Goal: Task Accomplishment & Management: Manage account settings

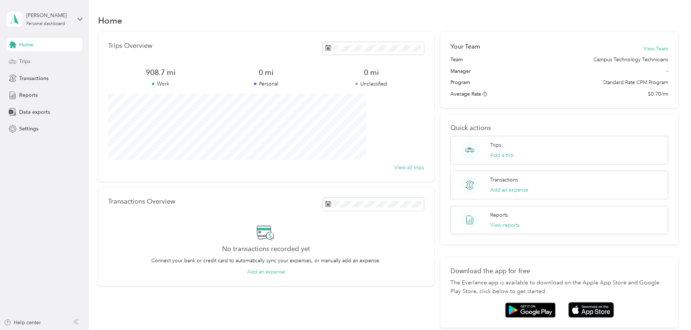
click at [33, 56] on div "Trips" at bounding box center [45, 61] width 76 height 13
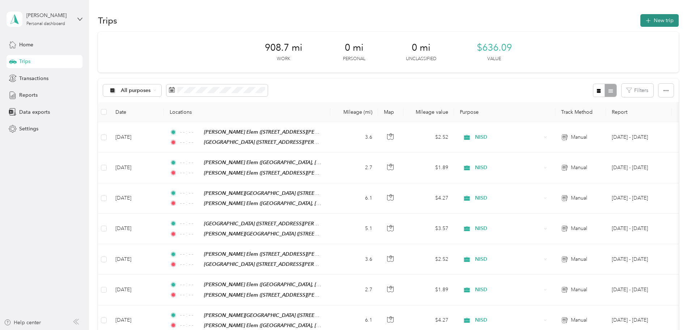
click at [641, 25] on button "New trip" at bounding box center [660, 20] width 38 height 13
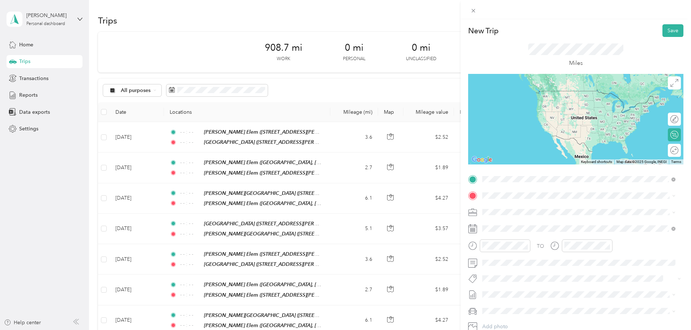
click at [539, 212] on div "TEAM Pike Middle School" at bounding box center [552, 208] width 113 height 9
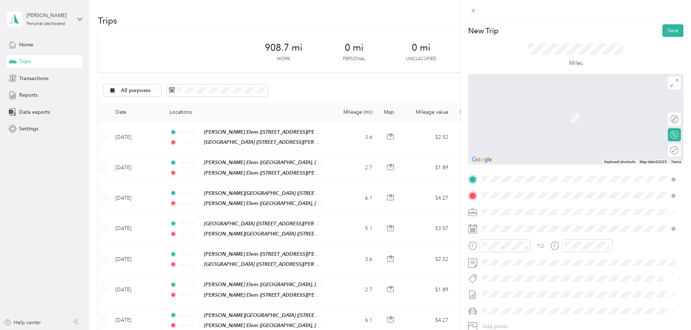
click at [548, 278] on div "TEAM Justin Elementary School 425 Boss Range Road, 76247, Justin, Texas, United…" at bounding box center [557, 280] width 122 height 18
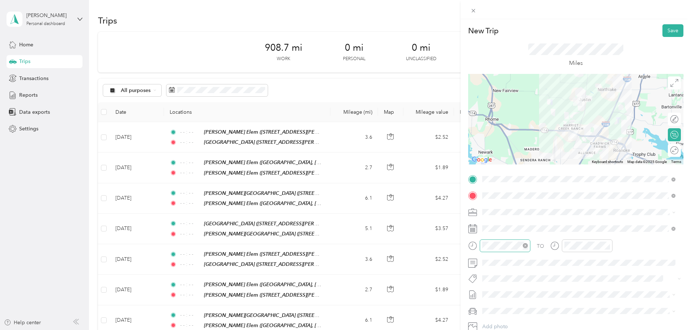
click at [526, 246] on icon "close-circle" at bounding box center [525, 245] width 5 height 5
click at [607, 245] on icon "close-circle" at bounding box center [607, 245] width 5 height 5
click at [672, 28] on button "Save" at bounding box center [673, 30] width 21 height 13
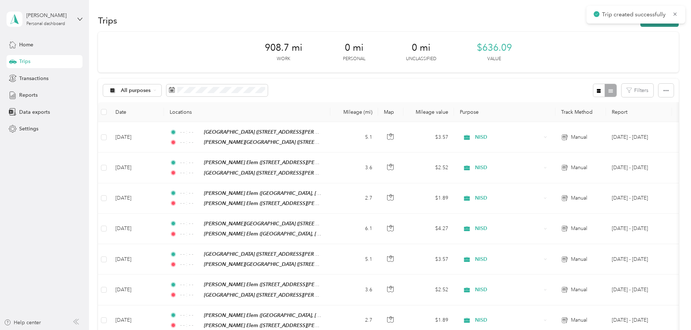
click at [641, 26] on button "New trip" at bounding box center [660, 20] width 38 height 13
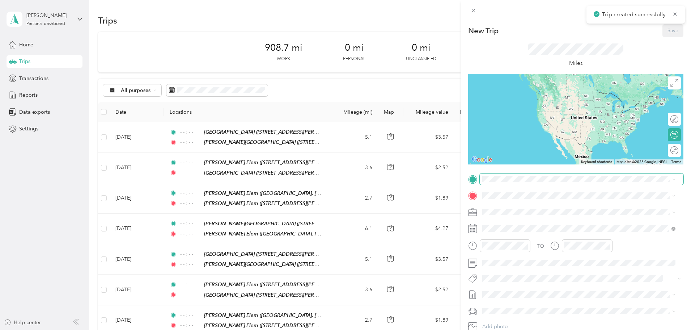
click at [536, 182] on span at bounding box center [582, 179] width 204 height 12
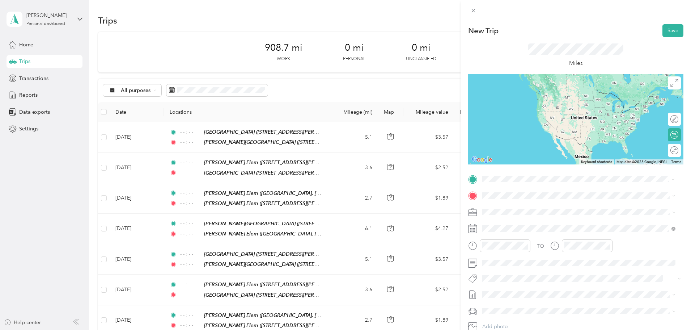
click at [546, 208] on strong "Pike Middle School" at bounding box center [548, 209] width 54 height 7
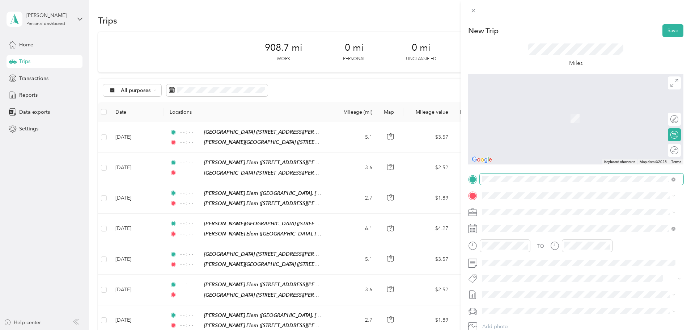
click at [518, 184] on span at bounding box center [582, 179] width 204 height 12
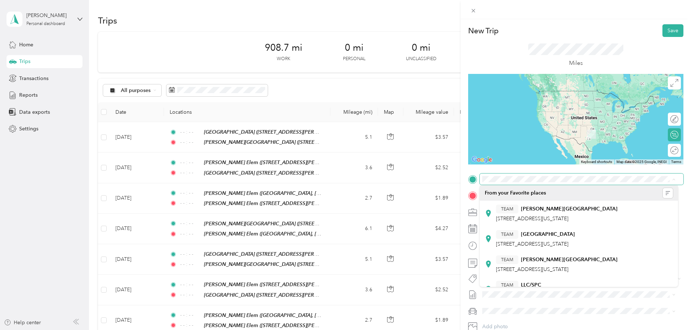
click at [567, 185] on div "TO Add photo" at bounding box center [575, 260] width 215 height 175
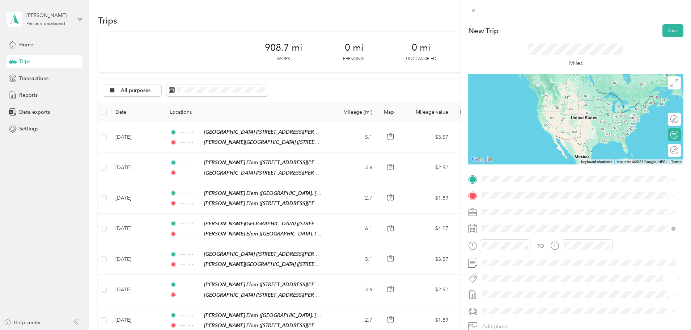
click at [548, 261] on div "TEAM Justin Elementary School" at bounding box center [557, 259] width 122 height 9
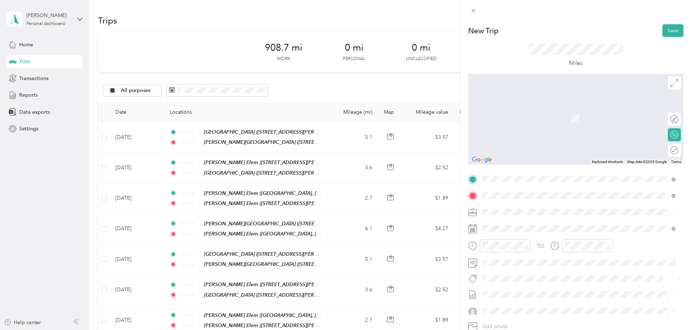
click at [578, 234] on span "1073 Canyon Maple Drive, 76247, Justin, Texas, United States" at bounding box center [552, 235] width 113 height 6
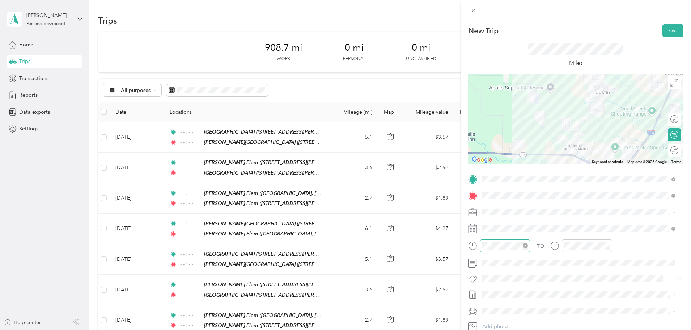
click at [527, 245] on icon "close-circle" at bounding box center [525, 245] width 5 height 5
click at [608, 246] on icon "close-circle" at bounding box center [607, 245] width 5 height 5
click at [673, 27] on button "Save" at bounding box center [673, 30] width 21 height 13
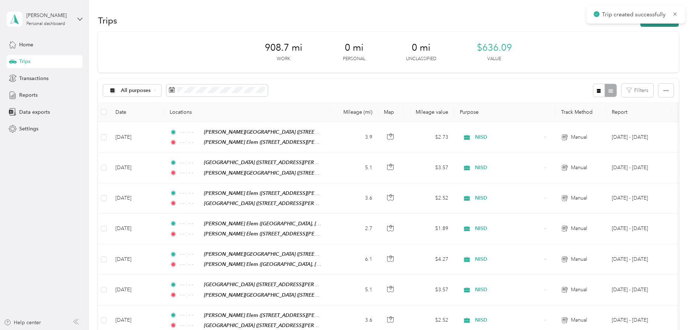
click at [641, 24] on button "New trip" at bounding box center [660, 20] width 38 height 13
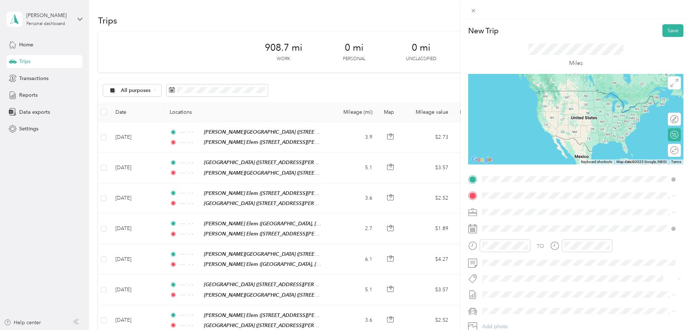
click at [525, 216] on span "1073 Canyon Maple Drive, 76247, Justin, Texas, United States" at bounding box center [552, 218] width 113 height 6
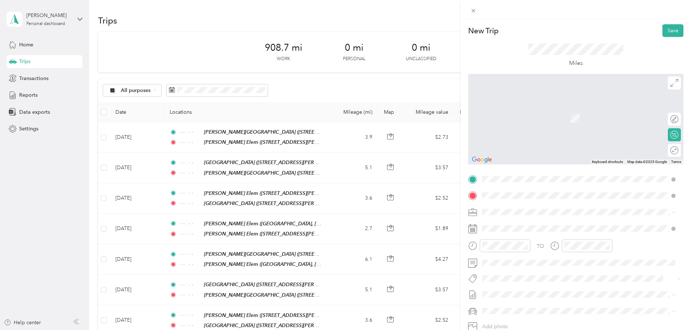
click at [545, 232] on span "Blackhorse Trail, 76247, Fort Worth, Texas, United States" at bounding box center [564, 235] width 136 height 6
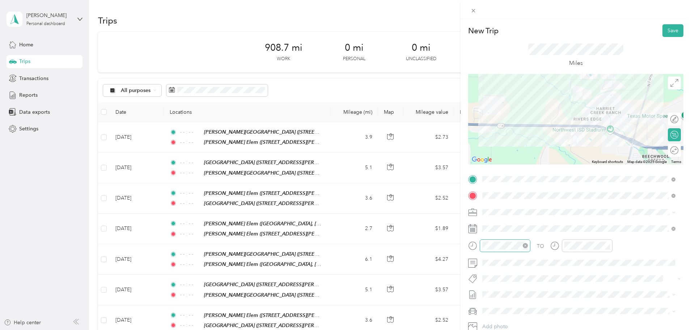
click at [524, 246] on icon "close-circle" at bounding box center [525, 245] width 5 height 5
click at [609, 244] on icon "close-circle" at bounding box center [607, 245] width 5 height 5
click at [669, 28] on button "Save" at bounding box center [673, 30] width 21 height 13
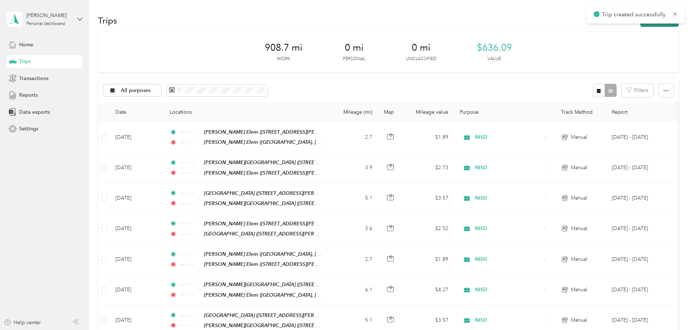
click at [641, 24] on button "New trip" at bounding box center [660, 20] width 38 height 13
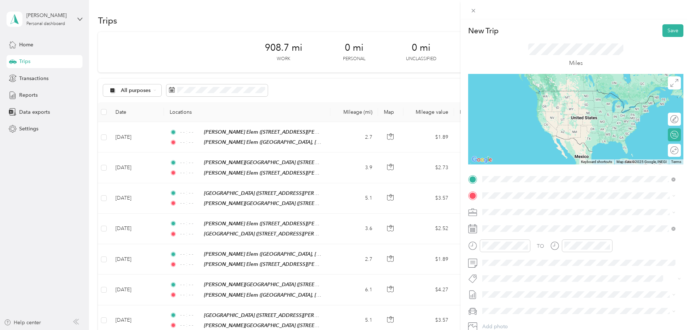
click at [521, 218] on span "Blackhorse Trail, 76247, Fort Worth, Texas, United States" at bounding box center [564, 218] width 136 height 6
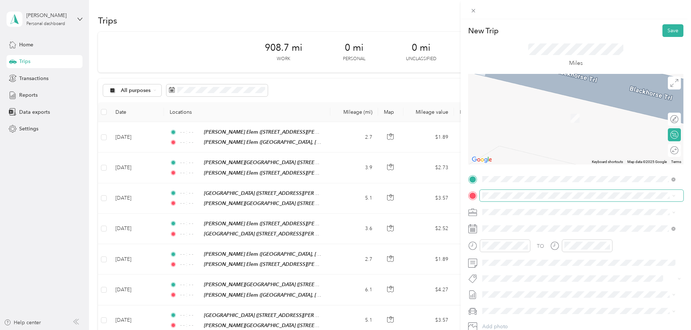
click at [496, 192] on span at bounding box center [582, 196] width 204 height 12
click at [544, 228] on div "TEAM Pike Middle School" at bounding box center [552, 225] width 113 height 9
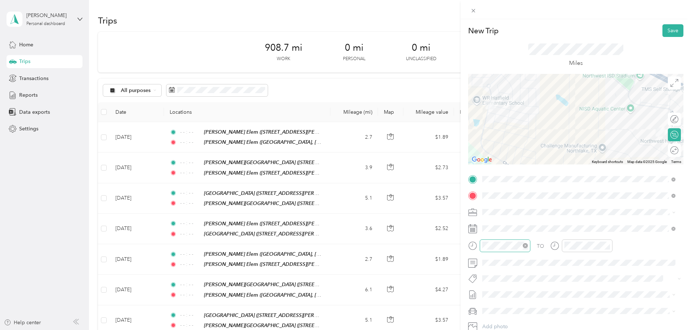
click at [525, 245] on icon "close-circle" at bounding box center [525, 245] width 5 height 5
click at [607, 247] on icon "close-circle" at bounding box center [607, 245] width 5 height 5
click at [670, 28] on button "Save" at bounding box center [673, 30] width 21 height 13
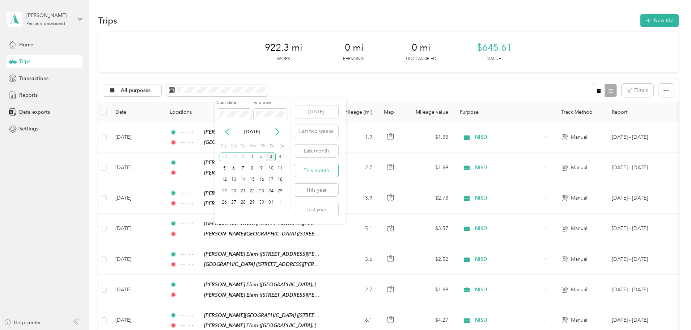
click at [325, 174] on button "This month" at bounding box center [316, 170] width 44 height 13
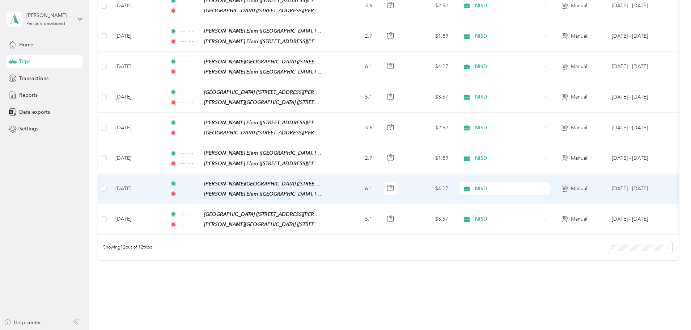
scroll to position [36, 0]
